Goal: Find specific page/section: Find specific page/section

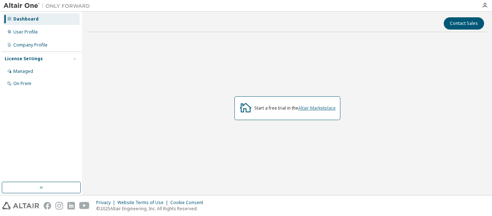
click at [312, 108] on link "Altair Marketplace" at bounding box center [316, 108] width 37 height 6
